Goal: Transaction & Acquisition: Purchase product/service

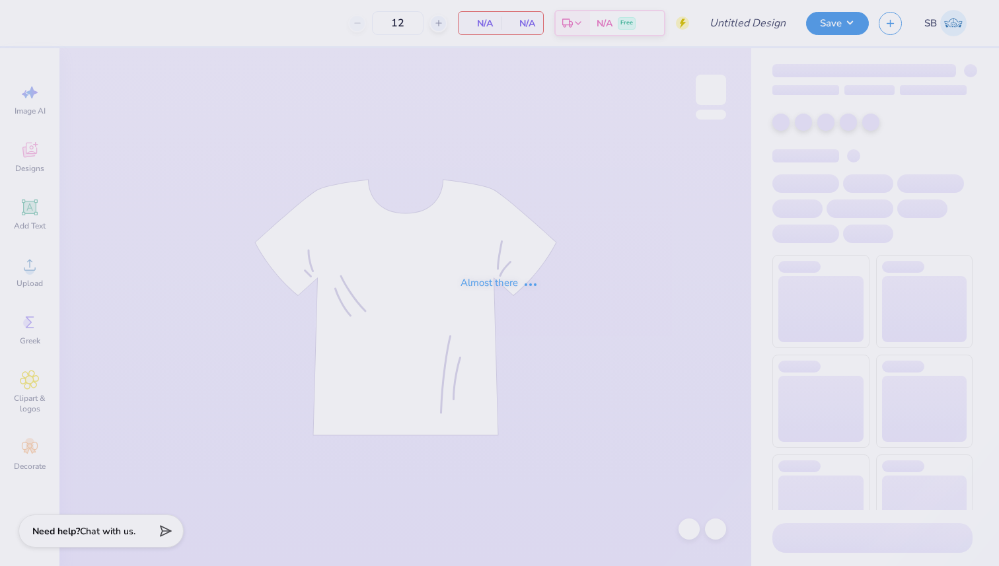
type input "CAPS"
type input "50"
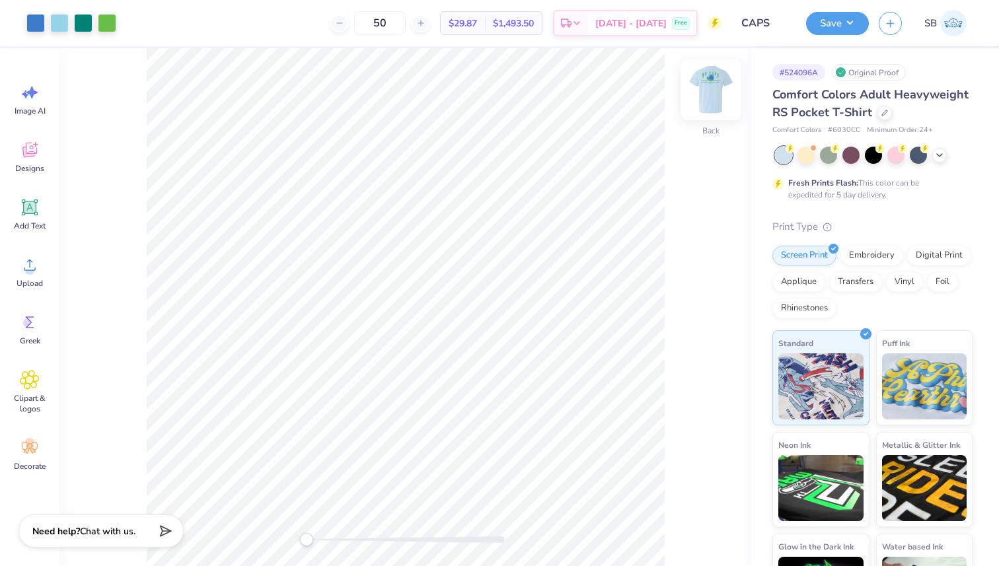
click at [711, 84] on img at bounding box center [710, 89] width 53 height 53
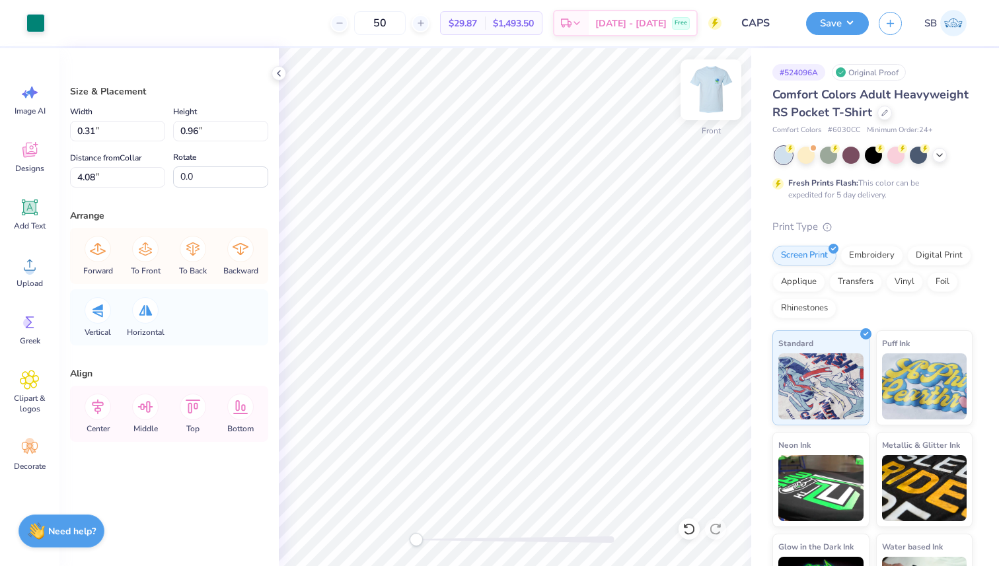
type input "1.19"
type input "2.40"
type input "3.25"
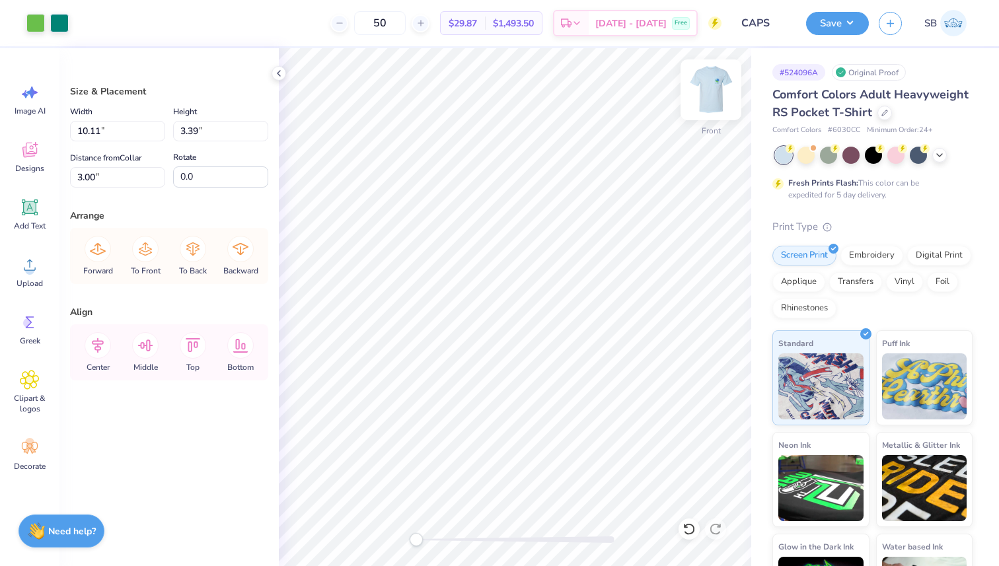
type input "2.37"
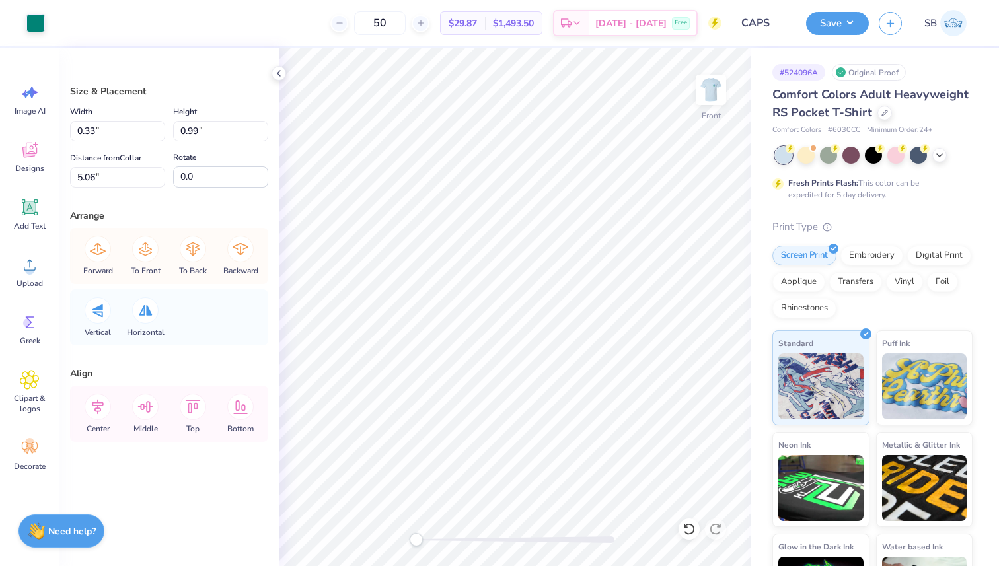
click at [559, 37] on div "50 $29.87 Per Item $1,493.50 Total Est. Delivery [DATE] - [DATE] Free" at bounding box center [388, 23] width 667 height 46
type input "0.11"
type input "0.10"
type input "3.91"
